Goal: Check status: Check status

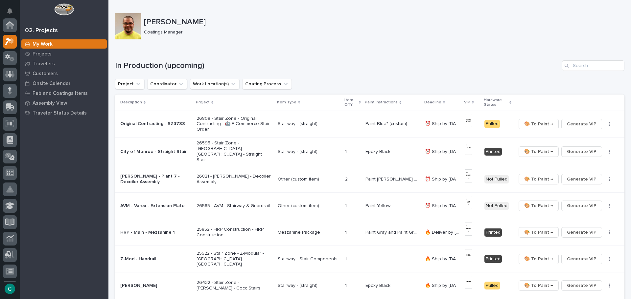
scroll to position [16, 0]
click at [52, 61] on p "Travelers" at bounding box center [44, 64] width 22 height 6
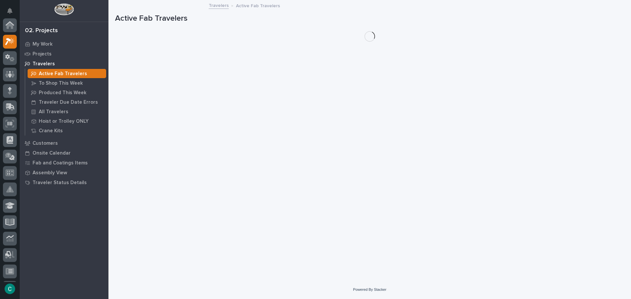
scroll to position [16, 0]
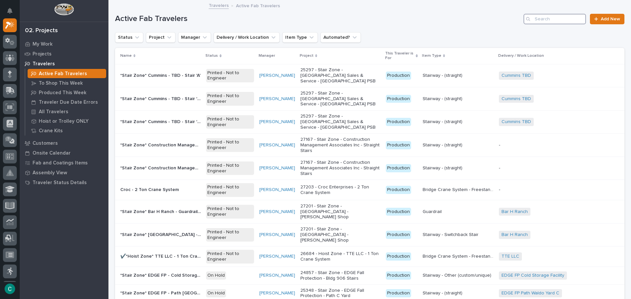
click at [539, 19] on input "Search" at bounding box center [554, 19] width 62 height 11
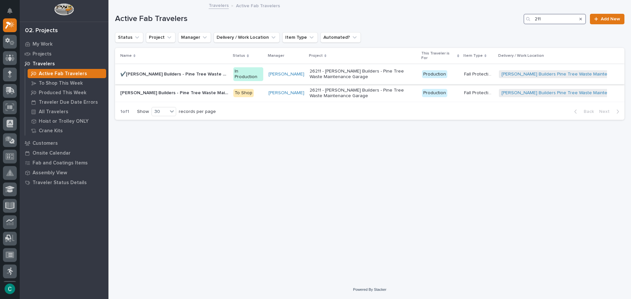
type input "211"
click at [160, 75] on p "✔️Peachey Builders - Pine Tree Waste Maintenance Garage - FP Headers" at bounding box center [174, 73] width 109 height 7
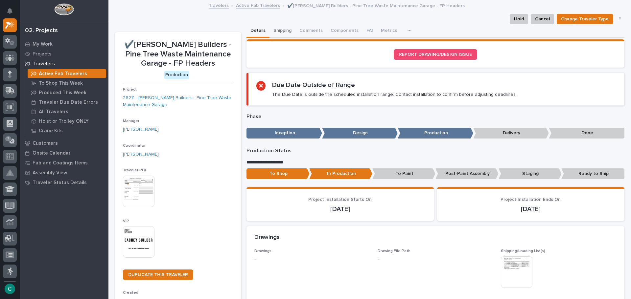
click at [275, 27] on button "Shipping" at bounding box center [282, 31] width 26 height 14
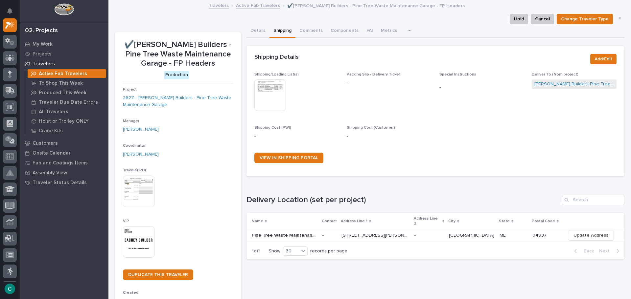
click at [257, 89] on img at bounding box center [270, 95] width 32 height 32
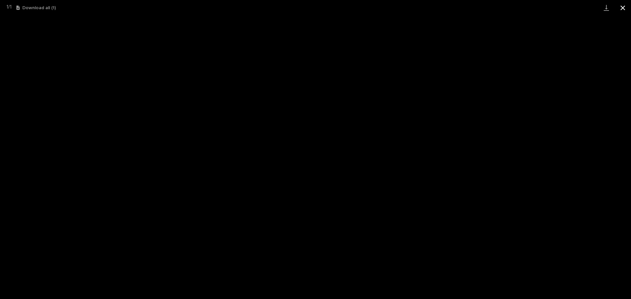
click at [622, 8] on button "Close gallery" at bounding box center [622, 7] width 16 height 15
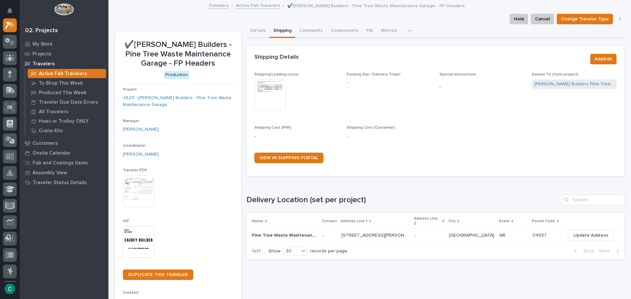
click at [261, 5] on link "Active Fab Travelers" at bounding box center [258, 5] width 44 height 8
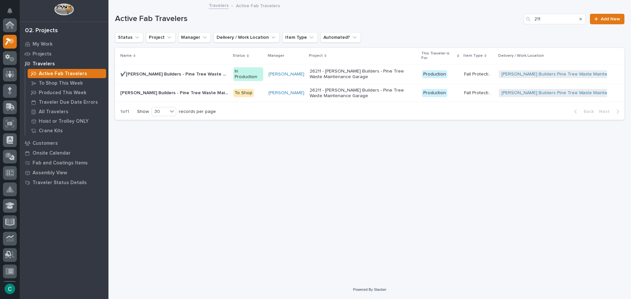
scroll to position [16, 0]
click at [170, 88] on div "Peachey Builders - Pine Tree Waste Maintenance Garage - Fall Protection, Drops,…" at bounding box center [174, 93] width 108 height 11
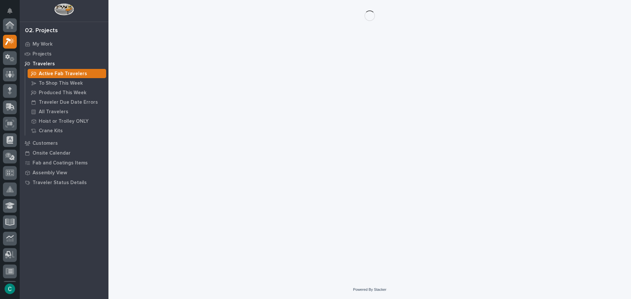
scroll to position [16, 0]
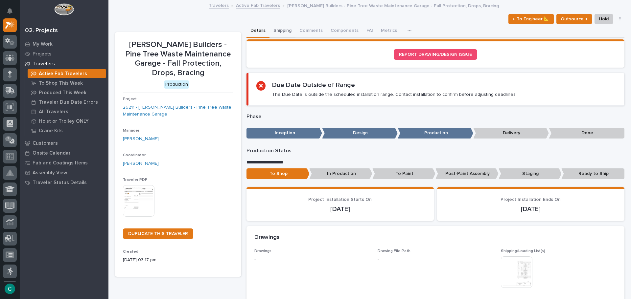
click at [271, 31] on button "Shipping" at bounding box center [282, 31] width 26 height 14
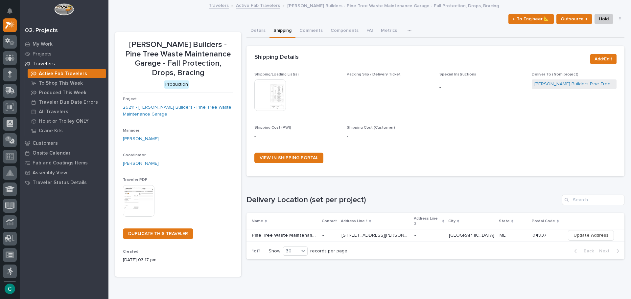
click at [268, 93] on img at bounding box center [270, 95] width 32 height 32
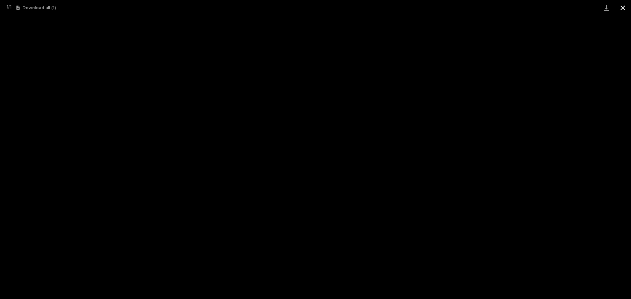
click at [622, 10] on button "Close gallery" at bounding box center [622, 7] width 16 height 15
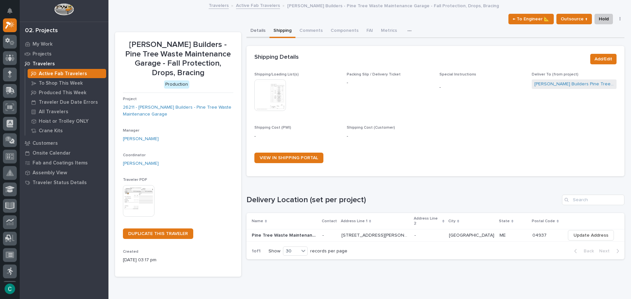
click at [260, 28] on button "Details" at bounding box center [257, 31] width 23 height 14
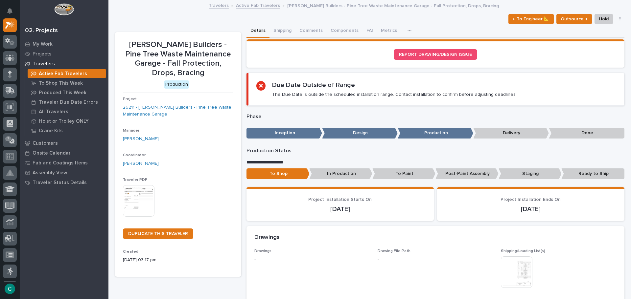
click at [613, 21] on div "← To Engineer 📐 Outsource ↑ Hold Cancel Change Traveler Type Regenerate PDF Gen…" at bounding box center [564, 19] width 119 height 11
click at [615, 18] on button "button" at bounding box center [619, 19] width 9 height 5
click at [595, 64] on button "Generate VIP" at bounding box center [594, 63] width 56 height 11
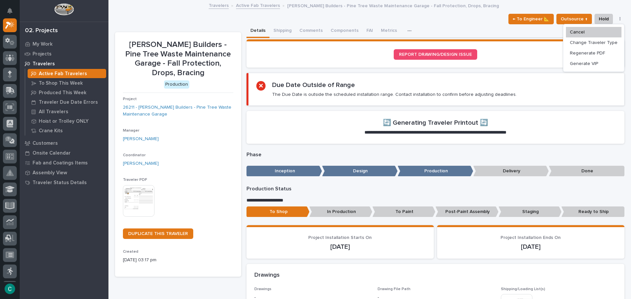
click at [176, 19] on div "← To Engineer 📐 Outsource ↑ Hold Cancel Change Traveler Type Regenerate PDF Gen…" at bounding box center [369, 19] width 509 height 11
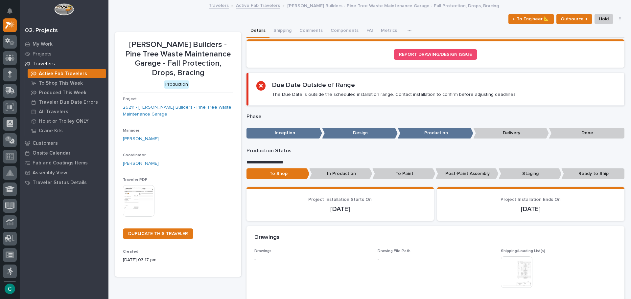
click at [78, 74] on p "Active Fab Travelers" at bounding box center [63, 74] width 48 height 6
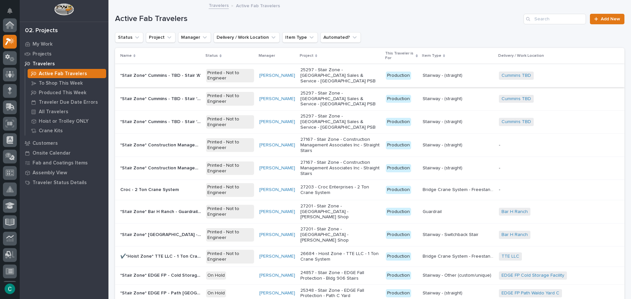
scroll to position [16, 0]
click at [545, 14] on input "Search" at bounding box center [554, 19] width 62 height 11
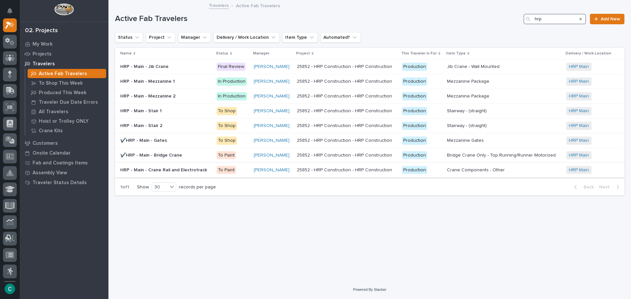
type input "hrp"
click at [140, 171] on p "HRP - Main - Crane Rail and Electrotrack" at bounding box center [164, 169] width 88 height 7
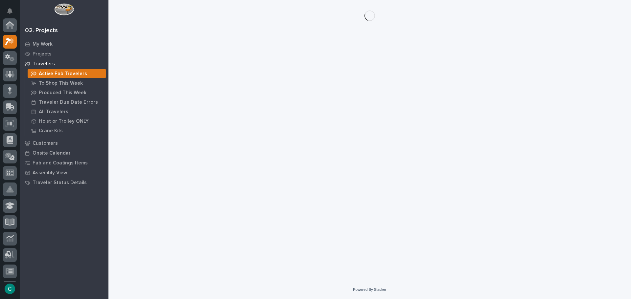
scroll to position [16, 0]
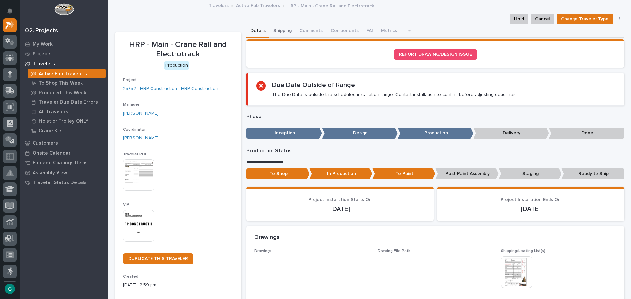
click at [275, 30] on button "Shipping" at bounding box center [282, 31] width 26 height 14
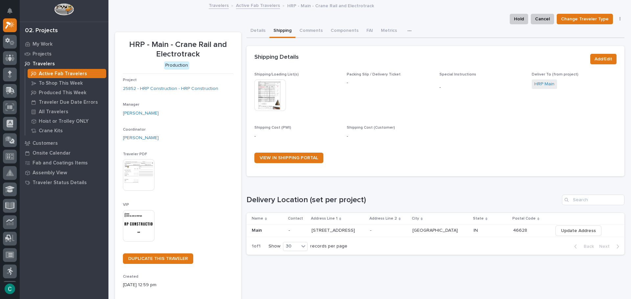
click at [272, 102] on img at bounding box center [270, 95] width 32 height 32
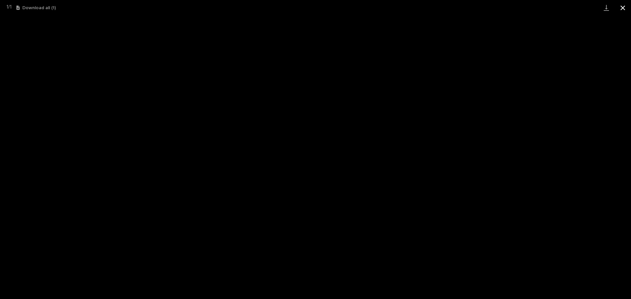
click at [623, 6] on button "Close gallery" at bounding box center [622, 7] width 16 height 15
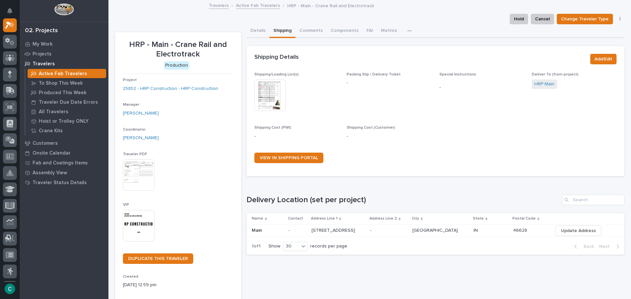
click at [145, 226] on img at bounding box center [139, 226] width 32 height 32
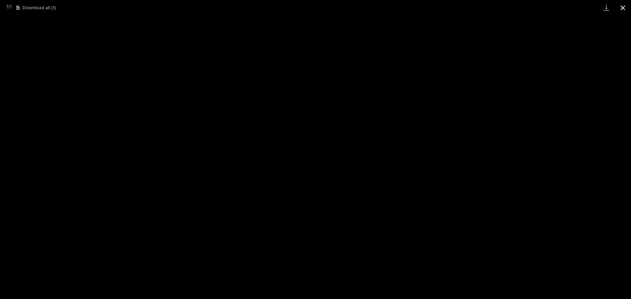
click at [622, 10] on button "Close gallery" at bounding box center [622, 7] width 16 height 15
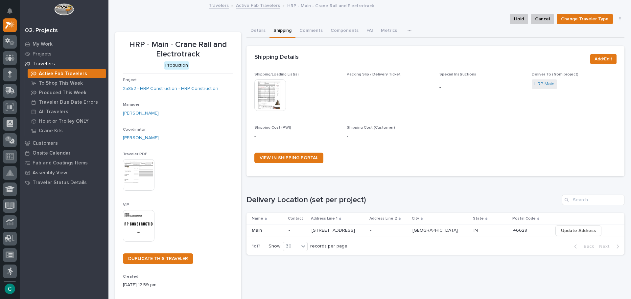
click at [266, 7] on link "Active Fab Travelers" at bounding box center [258, 5] width 44 height 8
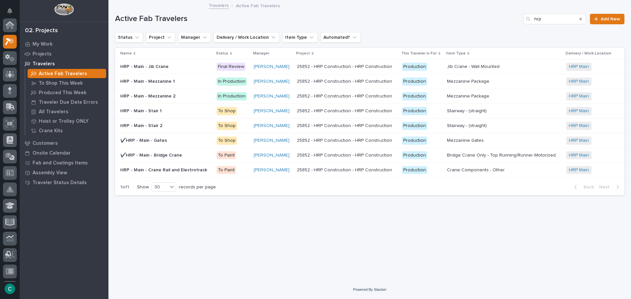
scroll to position [16, 0]
drag, startPoint x: 541, startPoint y: 17, endPoint x: 511, endPoint y: 19, distance: 29.6
click at [511, 19] on div "Active Fab Travelers hrp Add New" at bounding box center [369, 19] width 509 height 11
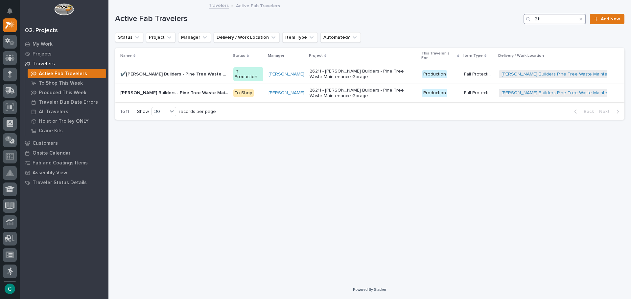
type input "211"
click at [167, 93] on p "[PERSON_NAME] Builders - Pine Tree Waste Maintenance Garage - Fall Protection, …" at bounding box center [174, 92] width 109 height 7
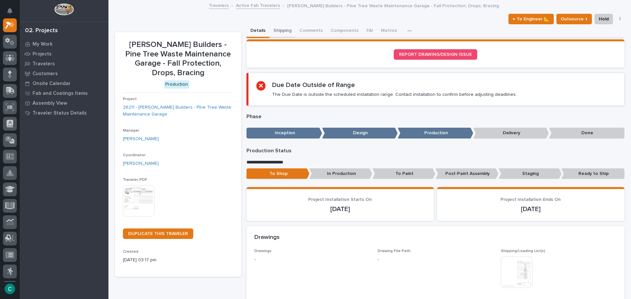
click at [279, 29] on button "Shipping" at bounding box center [282, 31] width 26 height 14
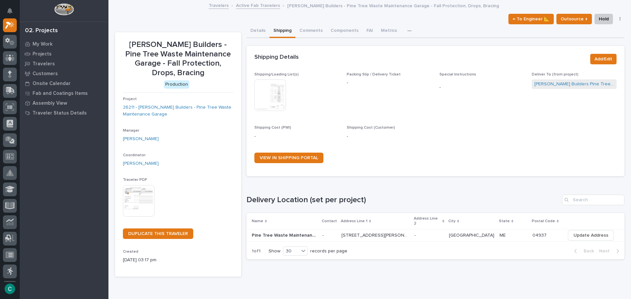
click at [271, 99] on img at bounding box center [270, 95] width 32 height 32
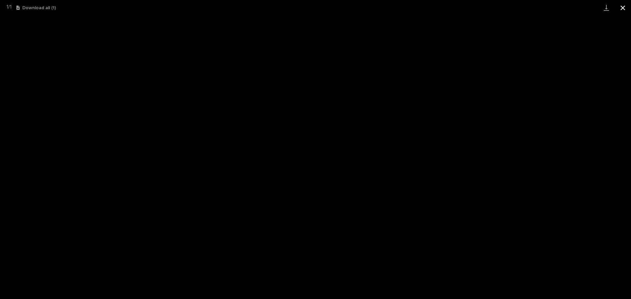
click at [623, 10] on button "Close gallery" at bounding box center [622, 7] width 16 height 15
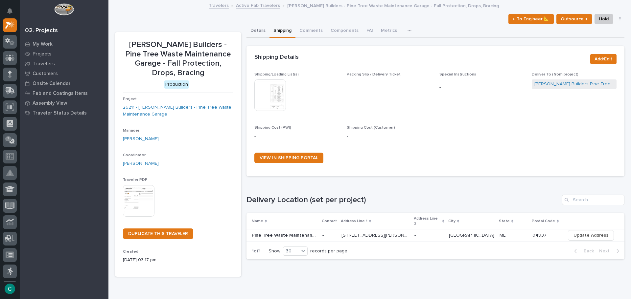
click at [262, 31] on button "Details" at bounding box center [257, 31] width 23 height 14
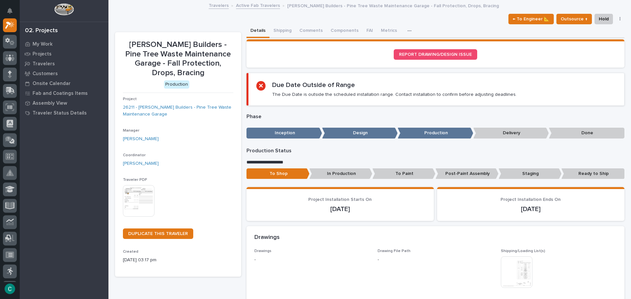
click at [255, 6] on link "Active Fab Travelers" at bounding box center [258, 5] width 44 height 8
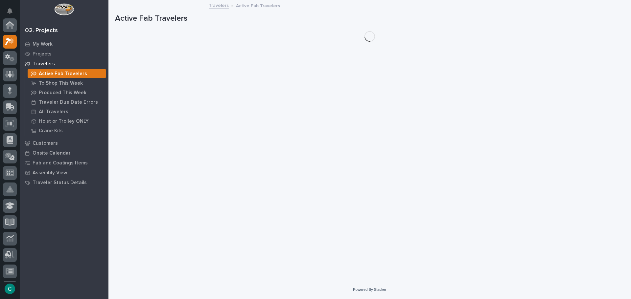
scroll to position [16, 0]
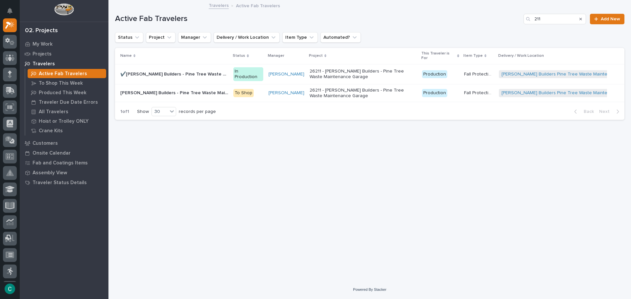
click at [171, 91] on p "[PERSON_NAME] Builders - Pine Tree Waste Maintenance Garage - Fall Protection, …" at bounding box center [174, 92] width 109 height 7
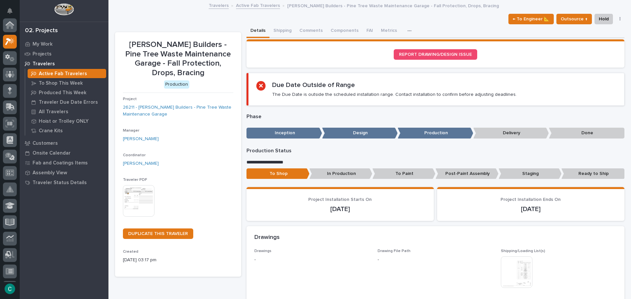
scroll to position [16, 0]
click at [617, 17] on button "button" at bounding box center [619, 19] width 9 height 5
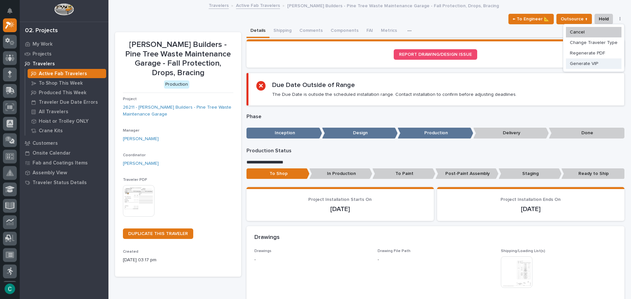
click at [582, 60] on span "Generate VIP" at bounding box center [583, 64] width 28 height 8
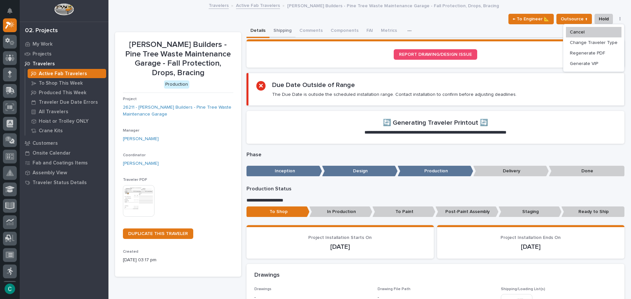
click at [284, 30] on button "Shipping" at bounding box center [282, 31] width 26 height 14
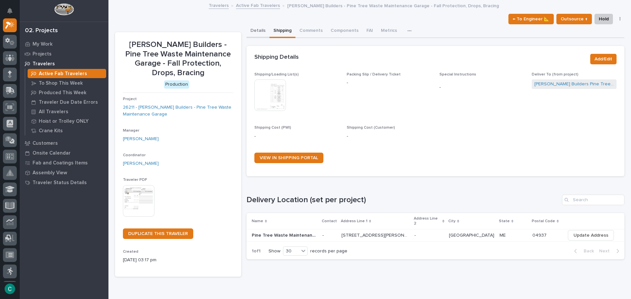
click at [260, 29] on button "Details" at bounding box center [257, 31] width 23 height 14
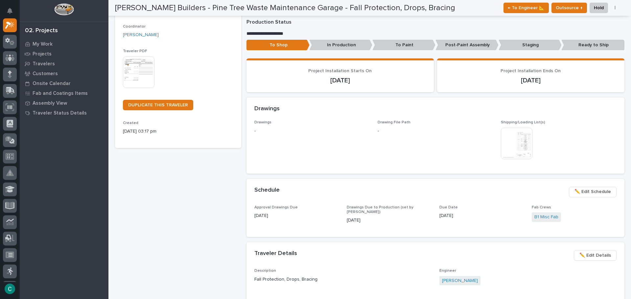
scroll to position [131, 0]
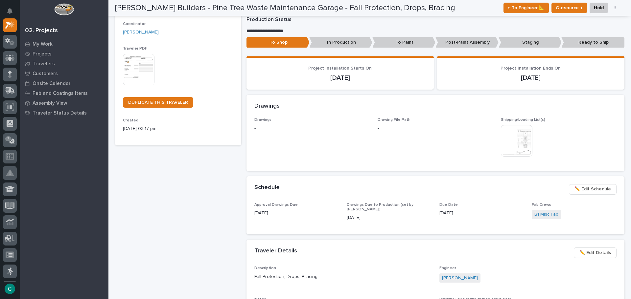
click at [331, 42] on p "In Production" at bounding box center [340, 42] width 63 height 11
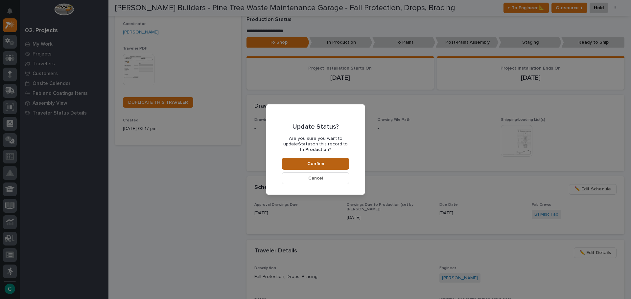
click at [335, 161] on button "Confirm" at bounding box center [315, 164] width 67 height 12
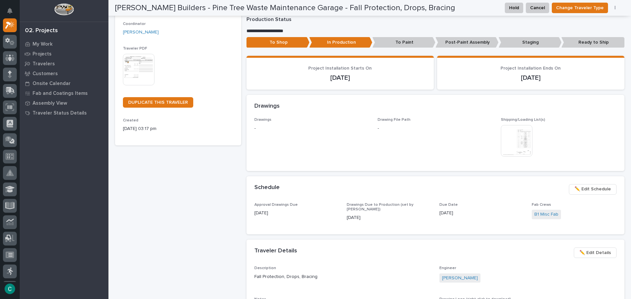
click at [616, 7] on button "button" at bounding box center [614, 8] width 9 height 5
click at [599, 29] on span "Generate VIP" at bounding box center [591, 32] width 28 height 8
click at [583, 33] on span "Generate VIP" at bounding box center [591, 32] width 28 height 8
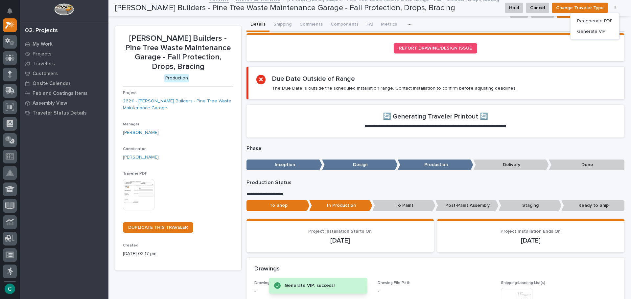
scroll to position [0, 0]
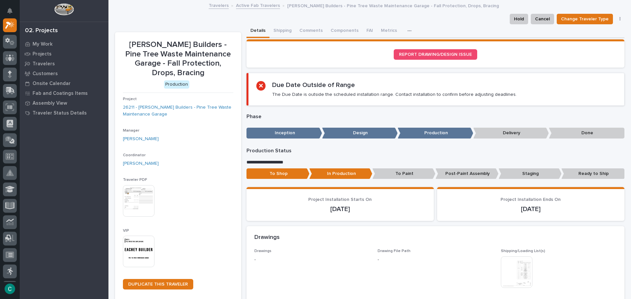
click at [146, 236] on img at bounding box center [139, 252] width 32 height 32
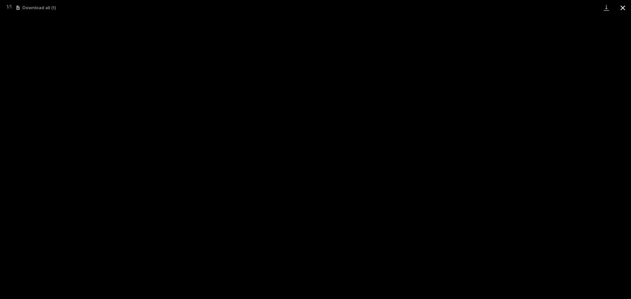
click at [625, 5] on button "Close gallery" at bounding box center [622, 7] width 16 height 15
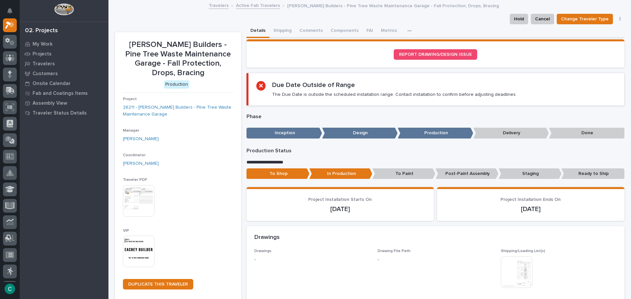
click at [280, 173] on p "To Shop" at bounding box center [277, 173] width 63 height 11
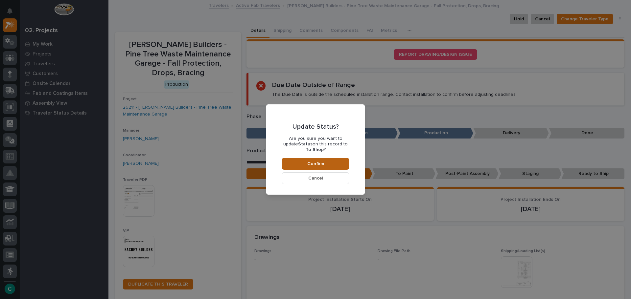
click at [327, 162] on button "Confirm" at bounding box center [315, 164] width 67 height 12
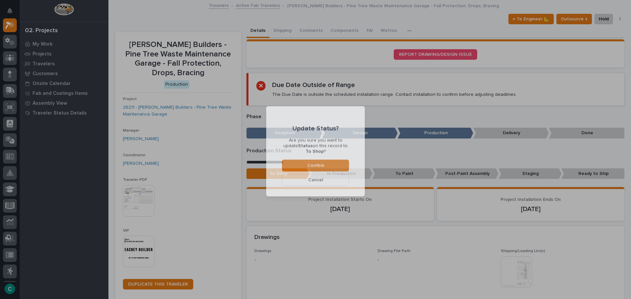
scroll to position [39, 0]
